Goal: Information Seeking & Learning: Stay updated

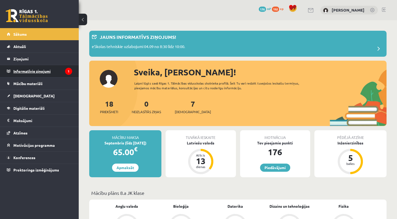
click at [35, 73] on legend "Informatīvie ziņojumi 1" at bounding box center [42, 71] width 59 height 12
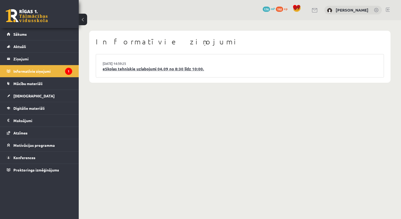
click at [140, 70] on link "eSkolas tehniskie uzlabojumi 04.09 no 8:30 līdz 10:00." at bounding box center [240, 69] width 274 height 6
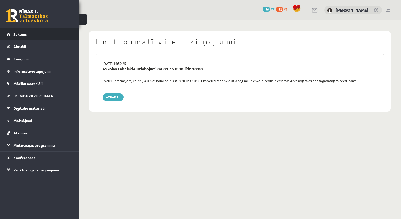
click at [19, 37] on link "Sākums" at bounding box center [39, 34] width 65 height 12
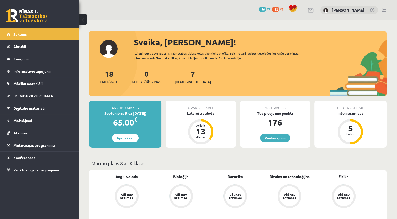
click at [19, 37] on link "Sākums" at bounding box center [39, 34] width 65 height 12
